Goal: Task Accomplishment & Management: Complete application form

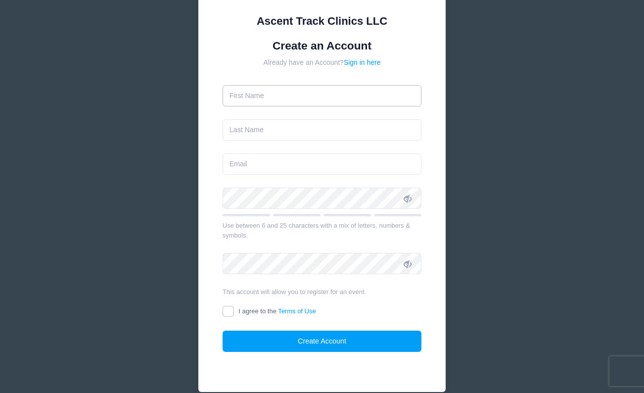
scroll to position [105, 0]
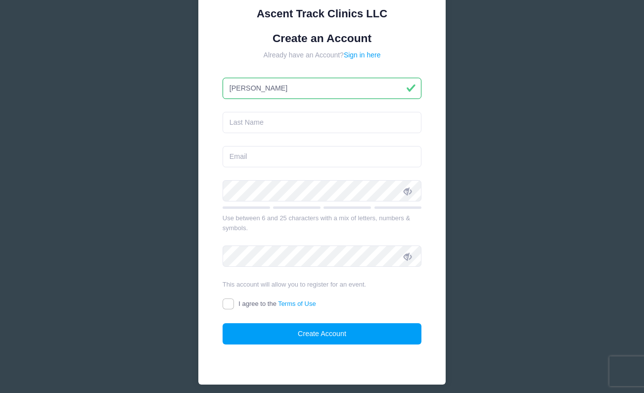
type input "Ananya"
type input "Mehta"
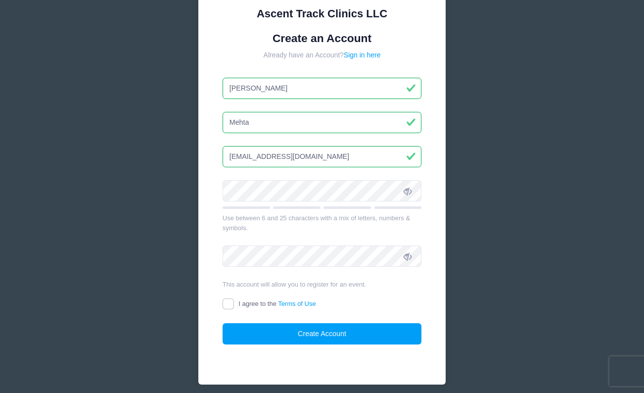
type input "mehananya@gmail.com"
click at [408, 188] on icon at bounding box center [408, 191] width 8 height 8
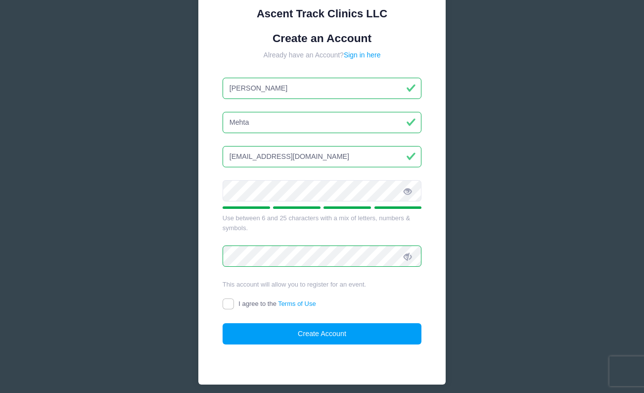
click at [231, 301] on input "I agree to the Terms of Use" at bounding box center [228, 303] width 11 height 11
checkbox input "true"
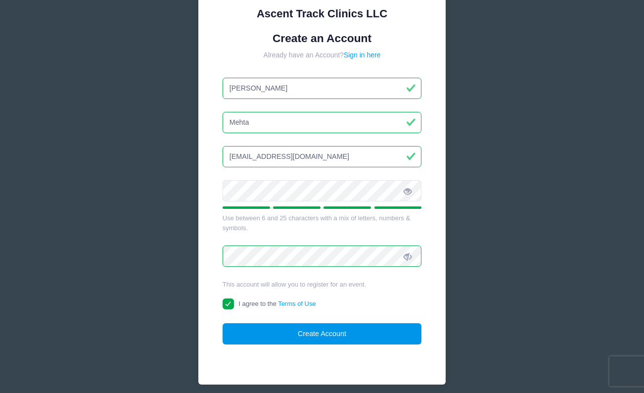
click at [248, 323] on button "Create Account" at bounding box center [322, 333] width 199 height 21
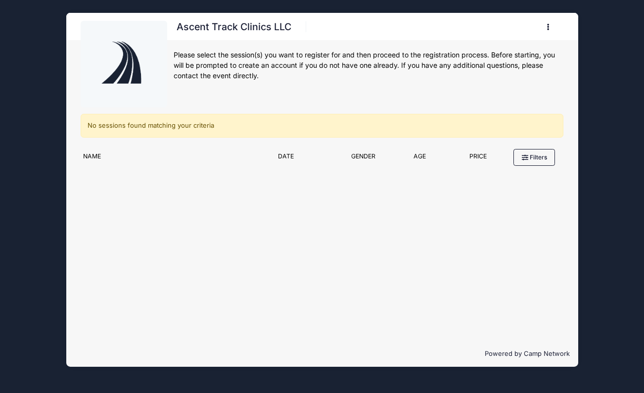
click at [292, 150] on div "Name Date Gender Filter by Gender Any Coed Boys Girls Age Filter by Age Price" at bounding box center [322, 157] width 493 height 27
click at [289, 154] on div "Date" at bounding box center [304, 159] width 63 height 14
click at [290, 235] on div "Filter Options All Clinic Coaches All Clinics Athletes Columbia Athlete Columbi…" at bounding box center [322, 227] width 512 height 227
click at [286, 185] on div "Filter Options All Clinic Coaches All Clinics Athletes Columbia Athlete Columbi…" at bounding box center [322, 227] width 512 height 227
click at [316, 267] on div "Filter Options All Clinic Coaches All Clinics Athletes Columbia Athlete Columbi…" at bounding box center [322, 227] width 512 height 227
